Goal: Answer question/provide support

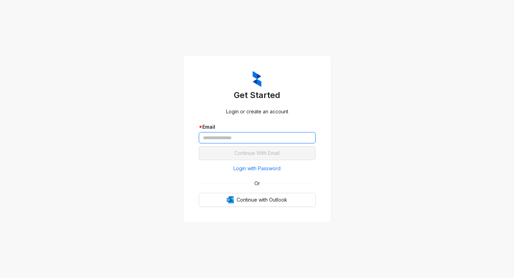
click at [224, 135] on input "text" at bounding box center [257, 137] width 117 height 11
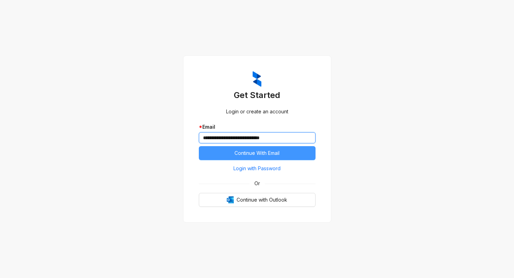
type input "**********"
click at [263, 153] on span "Continue With Email" at bounding box center [256, 153] width 45 height 8
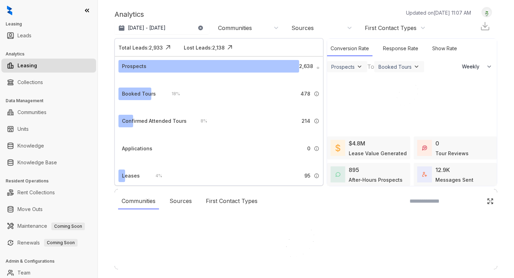
select select "******"
click at [25, 111] on div at bounding box center [257, 139] width 514 height 278
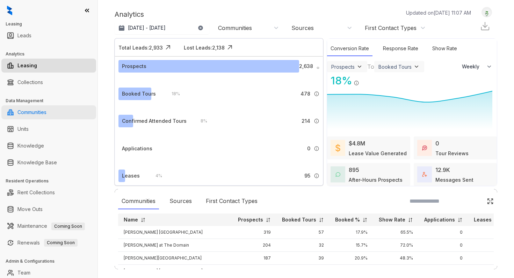
click at [27, 113] on link "Communities" at bounding box center [31, 112] width 29 height 14
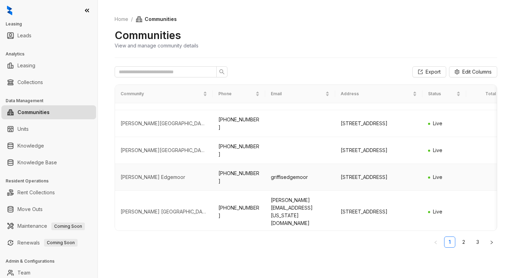
scroll to position [127, 0]
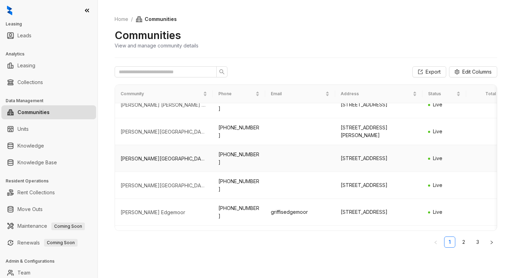
click at [155, 159] on div "Griffis Cherry Creek North" at bounding box center [163, 158] width 87 height 7
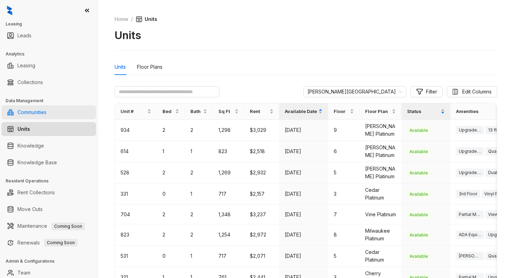
click at [27, 110] on link "Communities" at bounding box center [31, 112] width 29 height 14
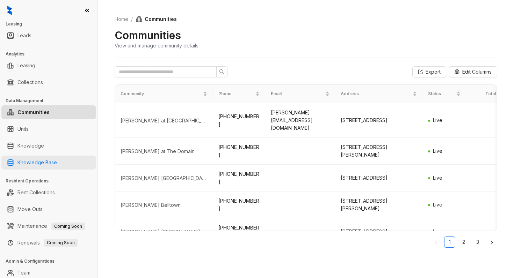
click at [29, 164] on link "Knowledge Base" at bounding box center [36, 163] width 39 height 14
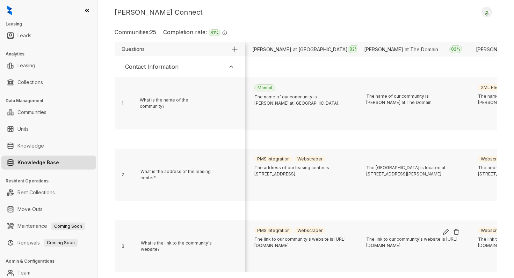
scroll to position [4, 0]
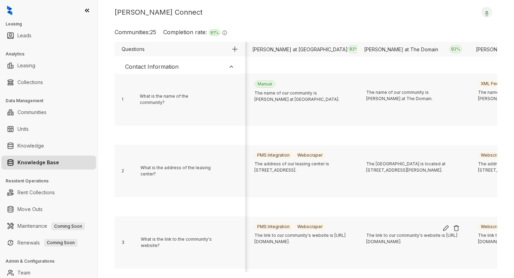
drag, startPoint x: 268, startPoint y: 263, endPoint x: 436, endPoint y: 267, distance: 168.0
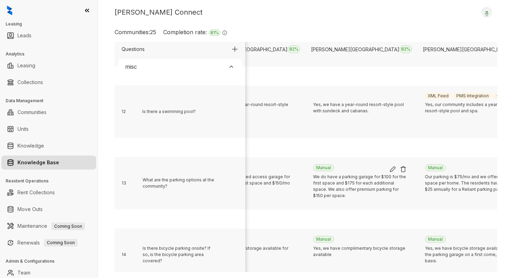
scroll to position [1121, 612]
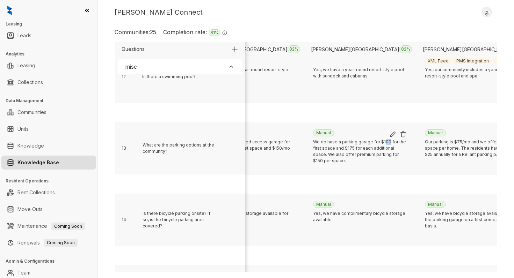
drag, startPoint x: 387, startPoint y: 142, endPoint x: 383, endPoint y: 141, distance: 4.7
click at [383, 141] on div "We do have a parking garage for $100 for the first space and $175 for each addi…" at bounding box center [360, 159] width 94 height 41
click at [391, 133] on img at bounding box center [392, 134] width 7 height 7
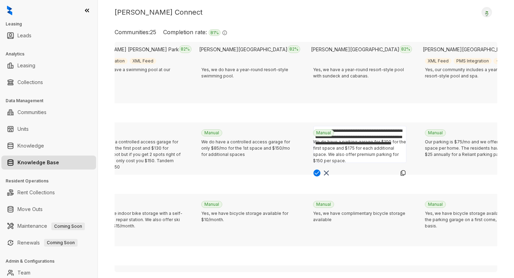
scroll to position [0, 0]
drag, startPoint x: 390, startPoint y: 134, endPoint x: 385, endPoint y: 134, distance: 5.2
click at [385, 134] on textarea "**********" at bounding box center [359, 144] width 93 height 37
type textarea "**********"
click at [316, 174] on img at bounding box center [316, 173] width 7 height 7
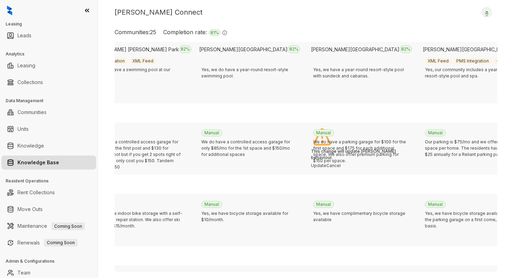
click at [326, 169] on button "Update" at bounding box center [318, 166] width 15 height 6
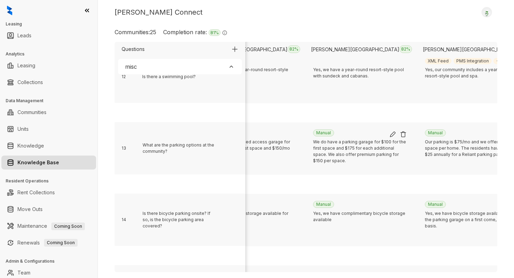
click at [392, 135] on img at bounding box center [392, 134] width 7 height 7
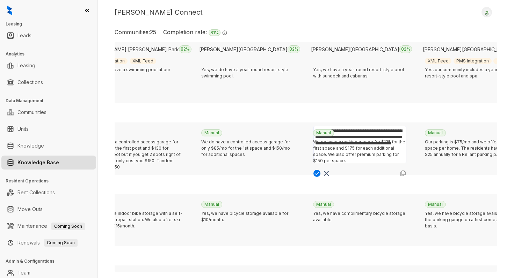
click at [315, 174] on img at bounding box center [316, 173] width 7 height 7
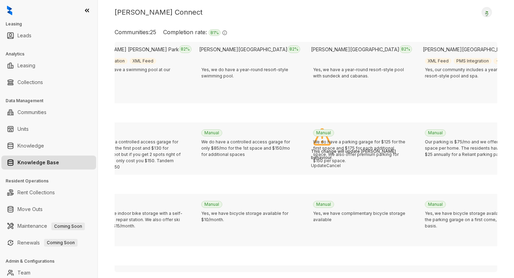
click at [326, 169] on button "Update" at bounding box center [318, 166] width 15 height 6
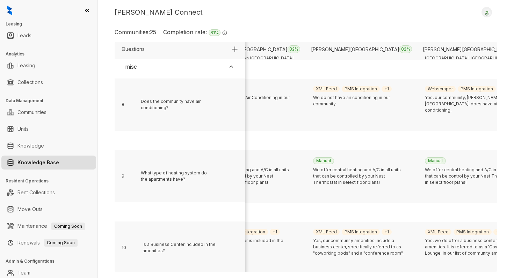
scroll to position [597, 612]
